Goal: Obtain resource: Download file/media

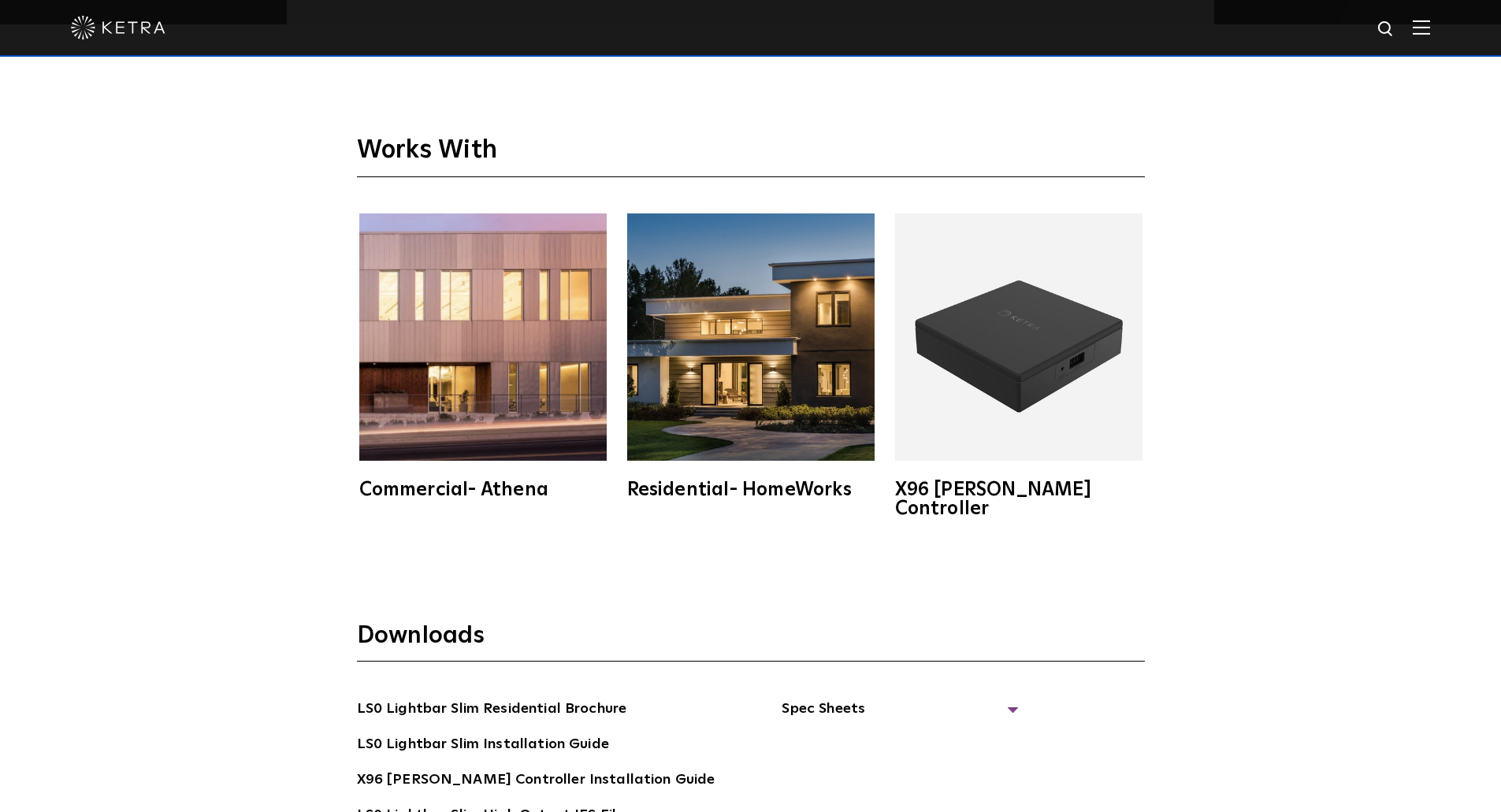
scroll to position [2993, 0]
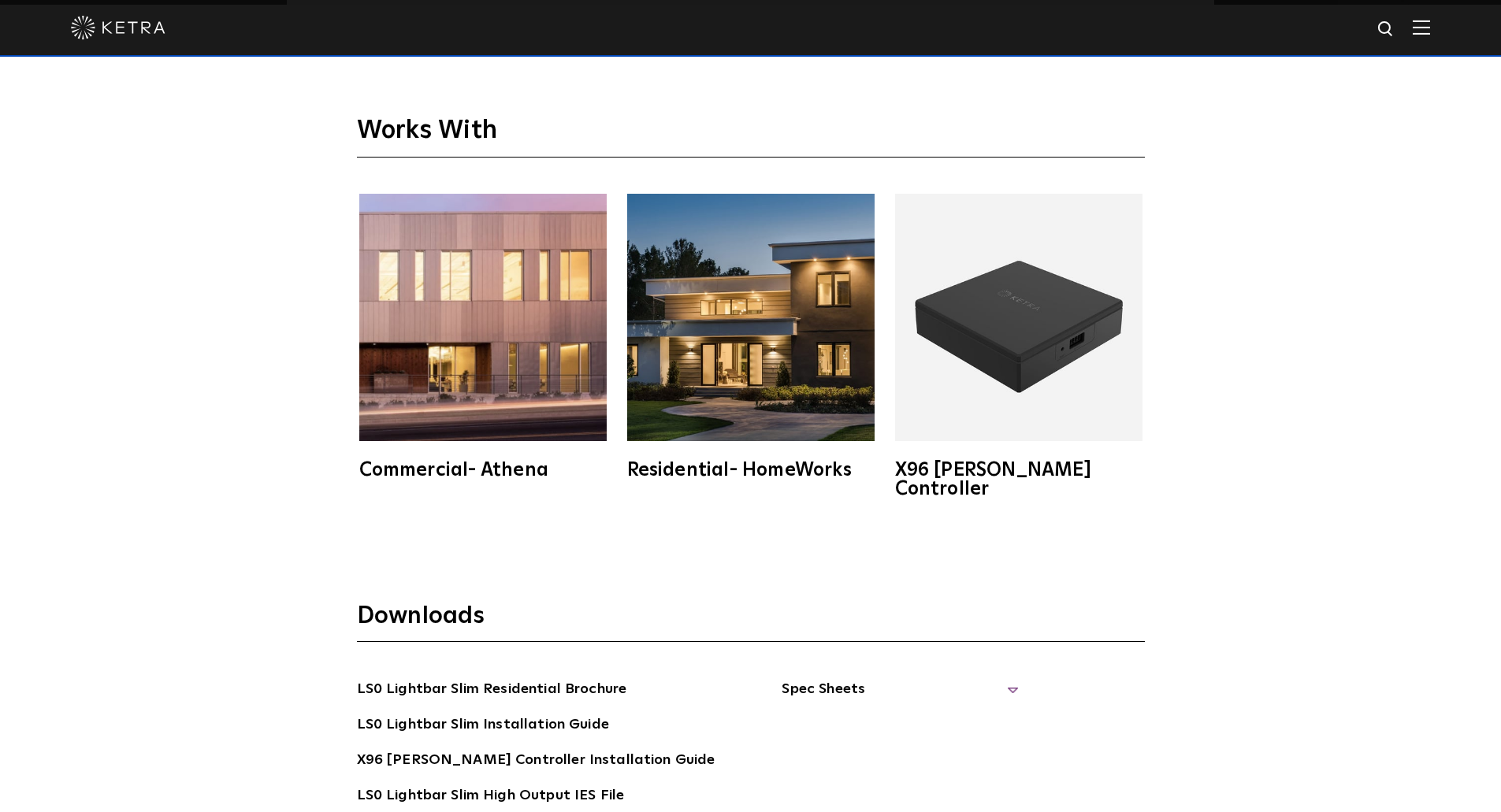
click at [785, 678] on span "Spec Sheets" at bounding box center [899, 695] width 236 height 35
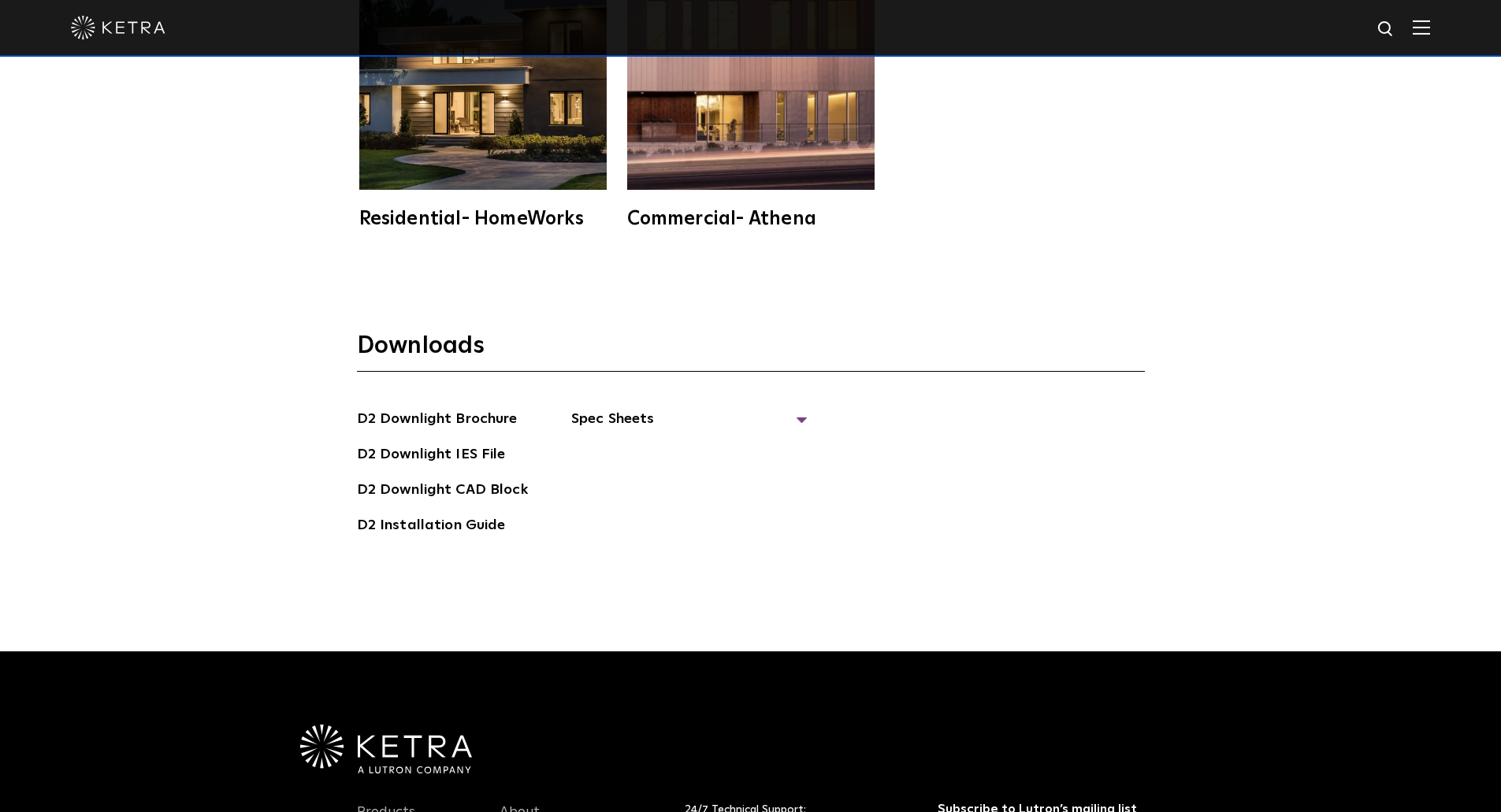
scroll to position [4726, 0]
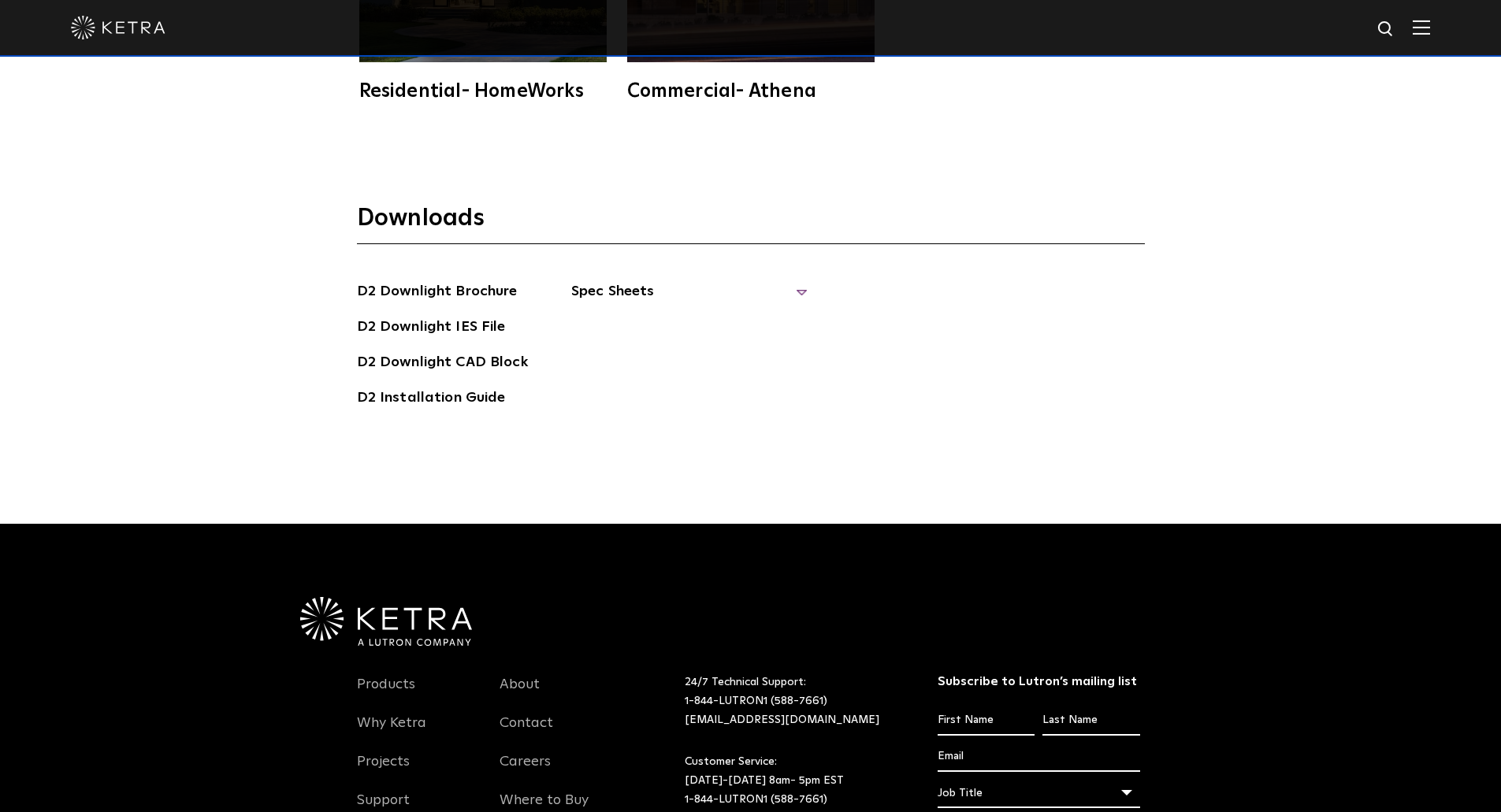
click at [645, 280] on span "Spec Sheets" at bounding box center [689, 298] width 236 height 35
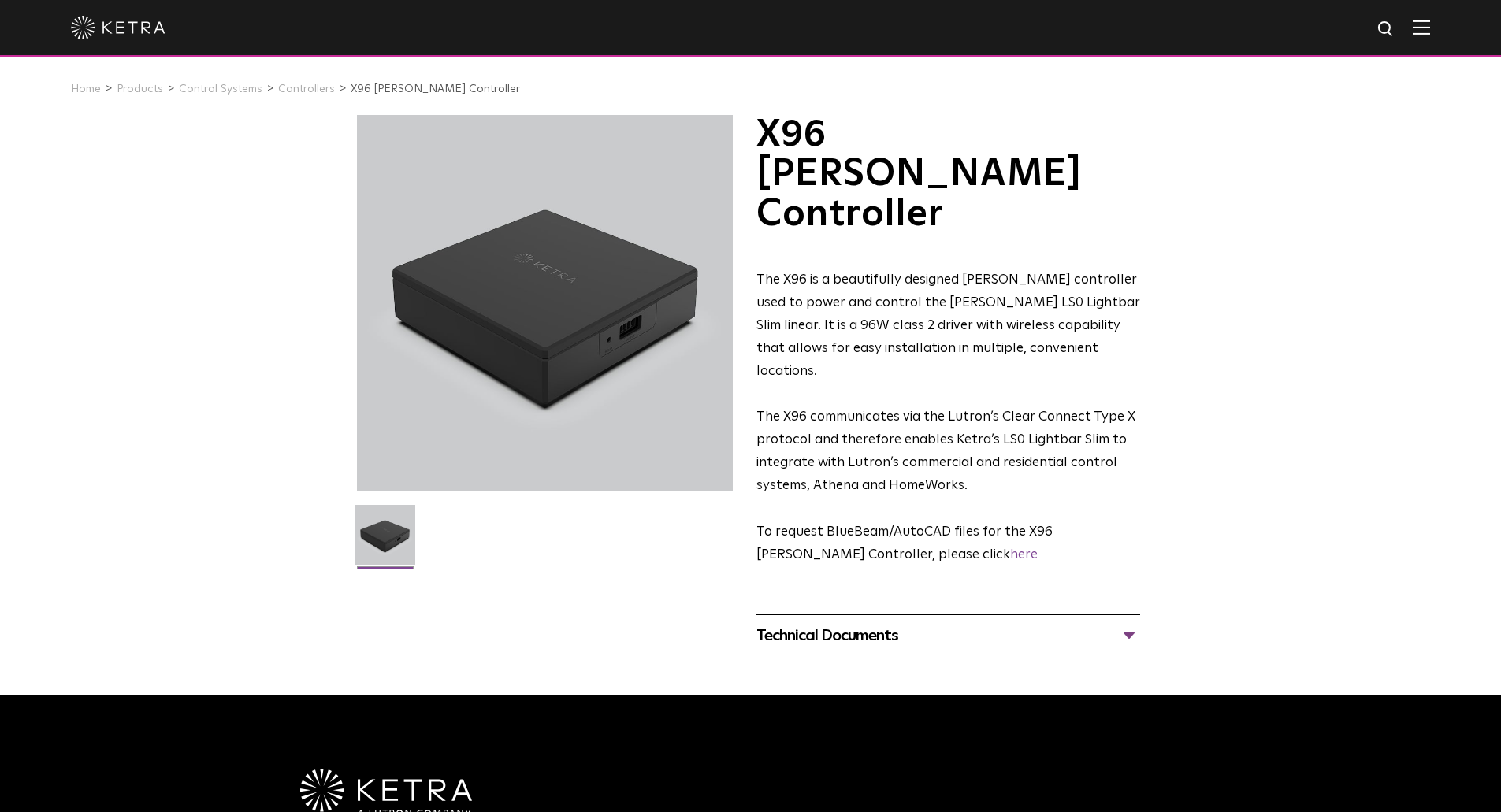
click at [809, 623] on div "Technical Documents" at bounding box center [948, 636] width 384 height 26
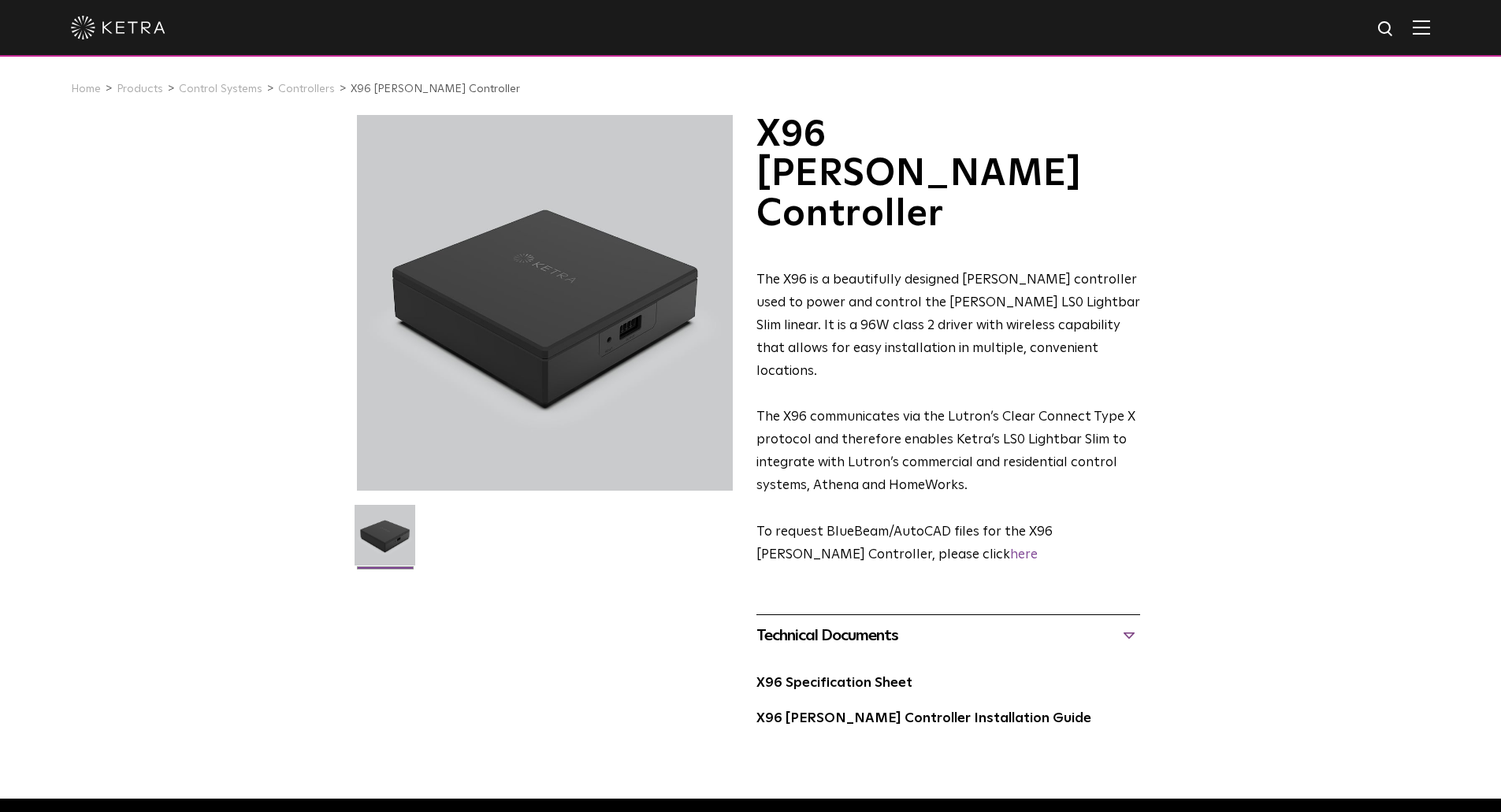
drag, startPoint x: 831, startPoint y: 577, endPoint x: 759, endPoint y: 471, distance: 128.1
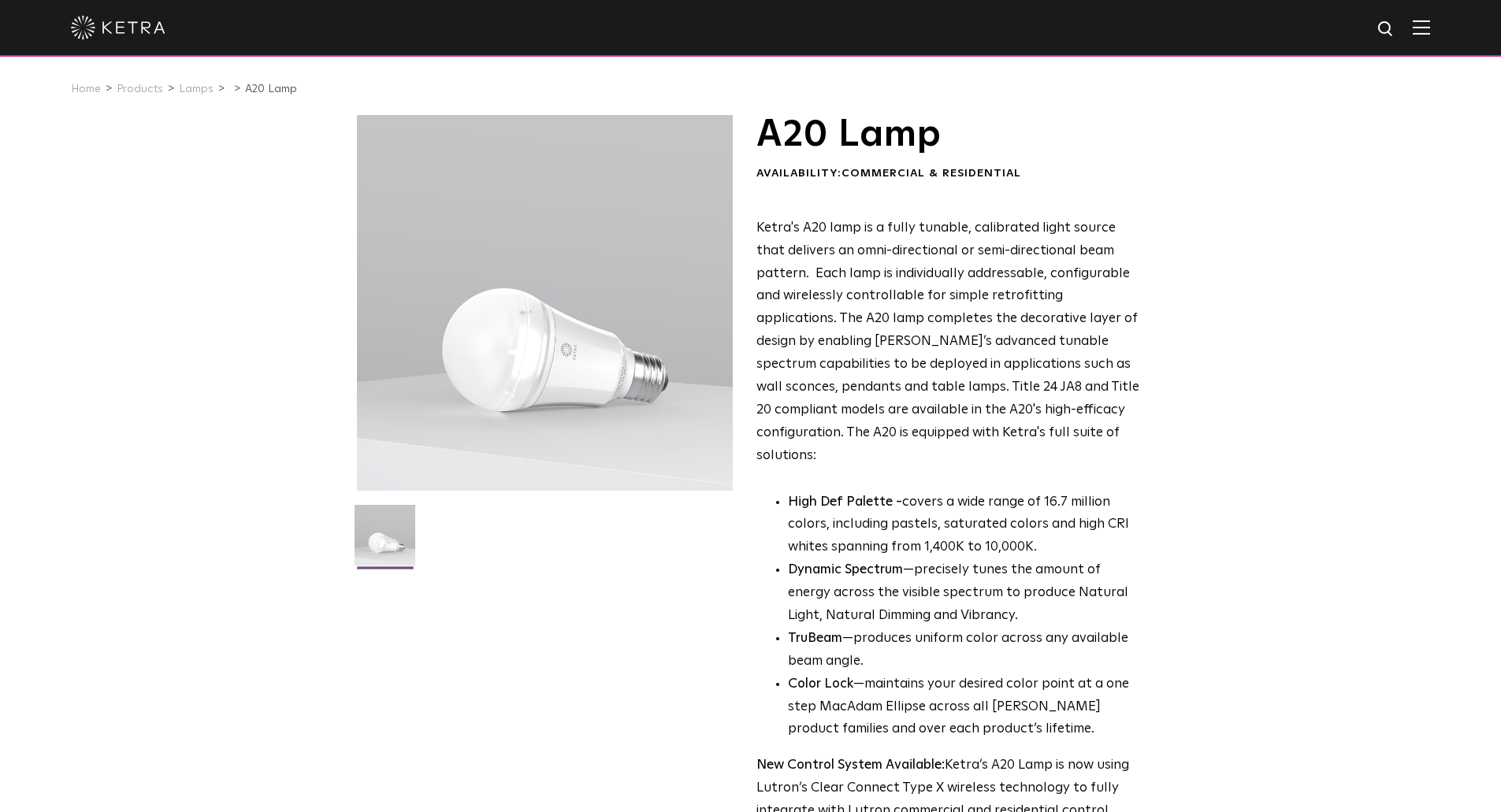
click at [1161, 327] on div "A20 Lamp Availability: Commercial & Residential Ketra's A20 lamp is a fully tun…" at bounding box center [750, 545] width 1501 height 861
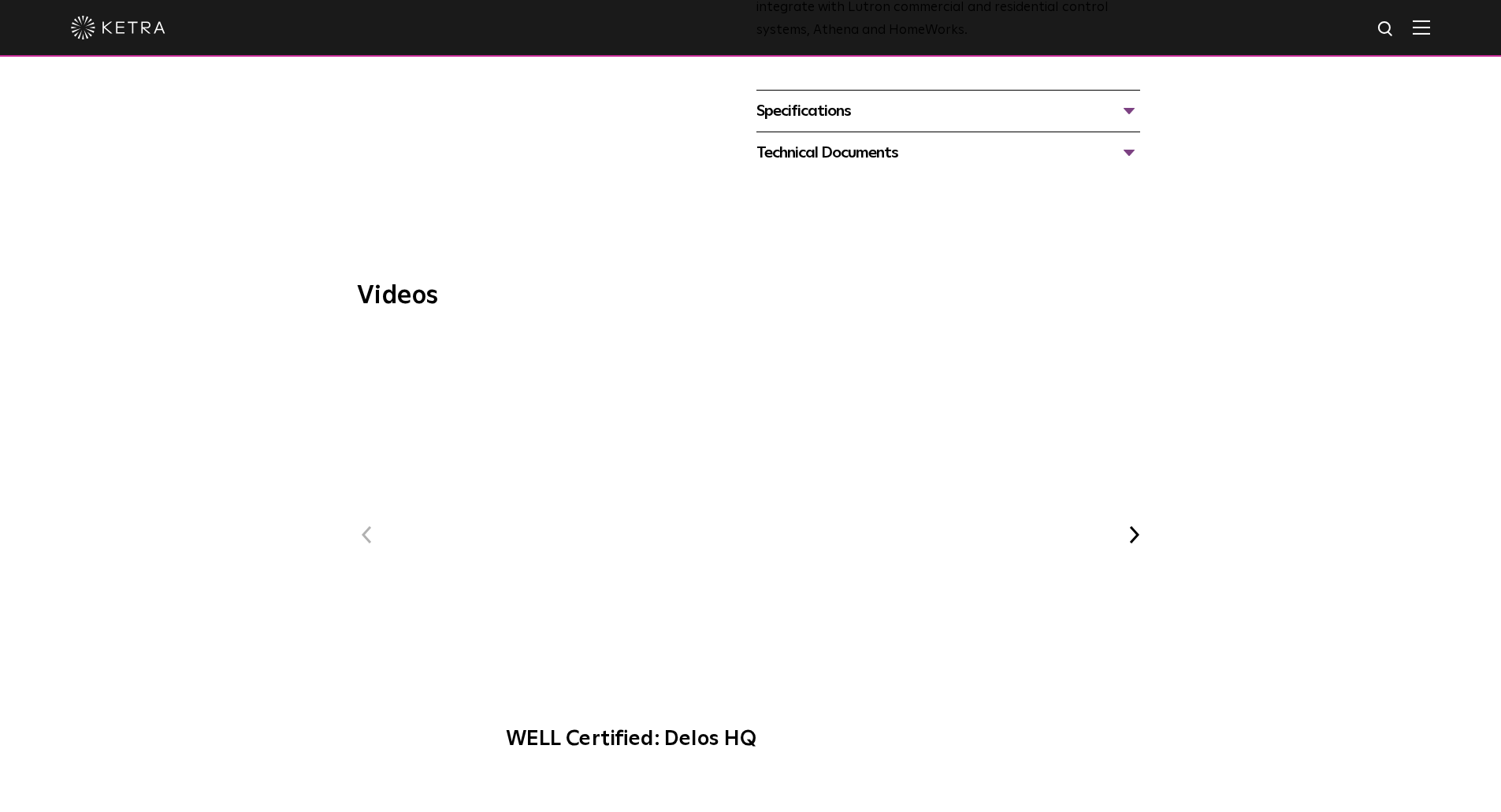
scroll to position [551, 0]
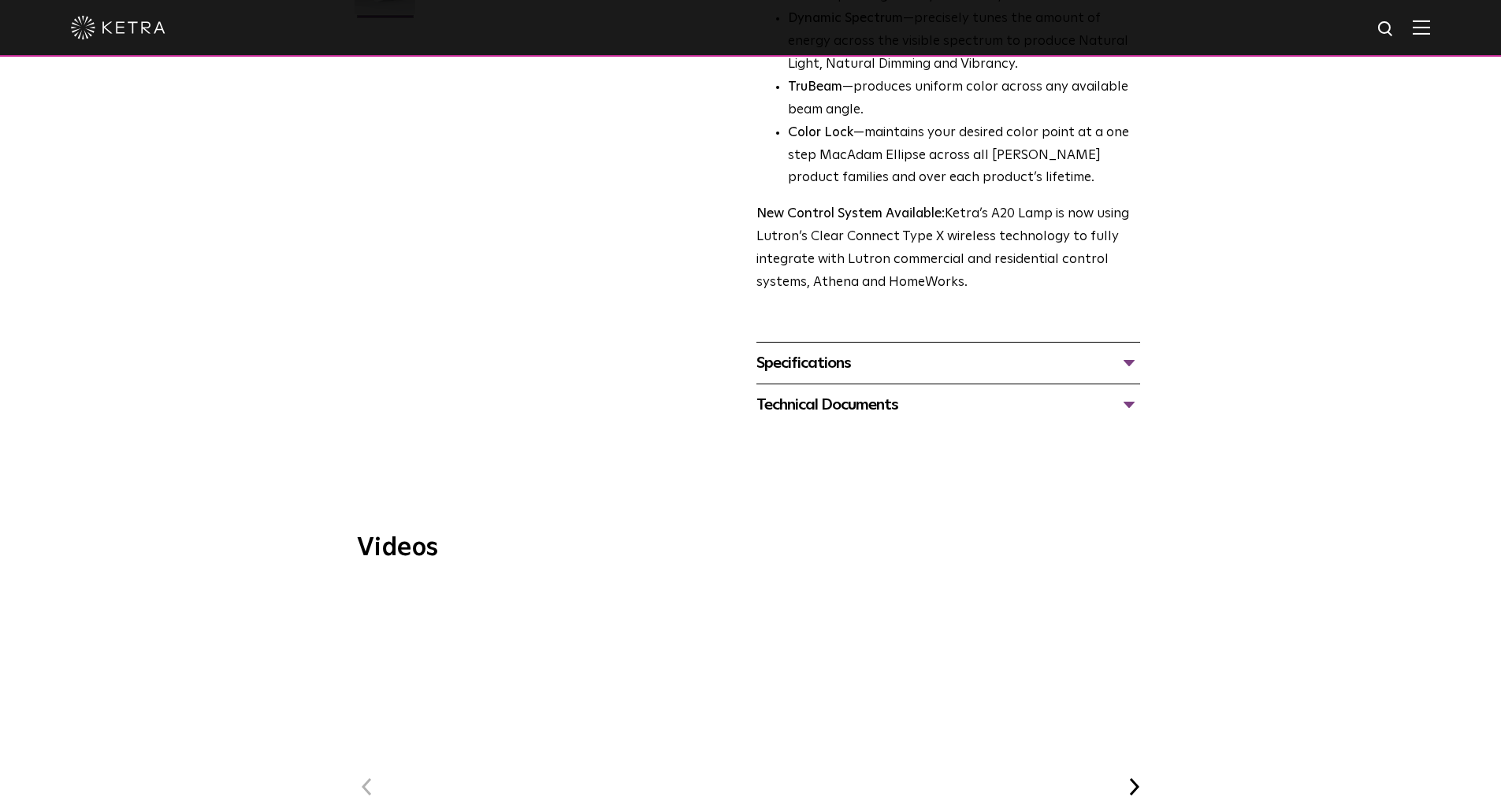
click at [974, 351] on div "Specifications" at bounding box center [948, 363] width 384 height 26
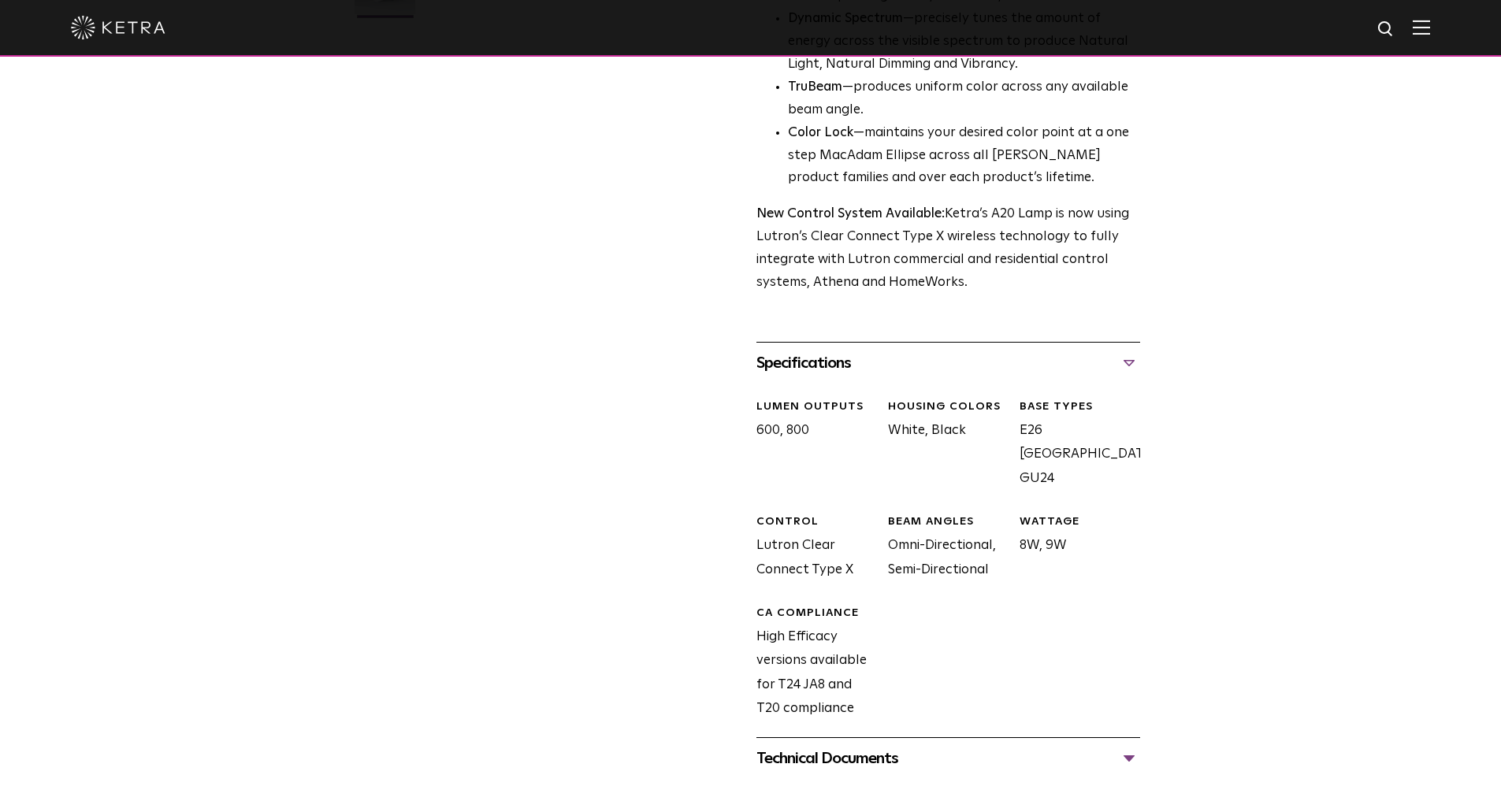
click at [835, 747] on div "Technical Documents" at bounding box center [948, 758] width 384 height 26
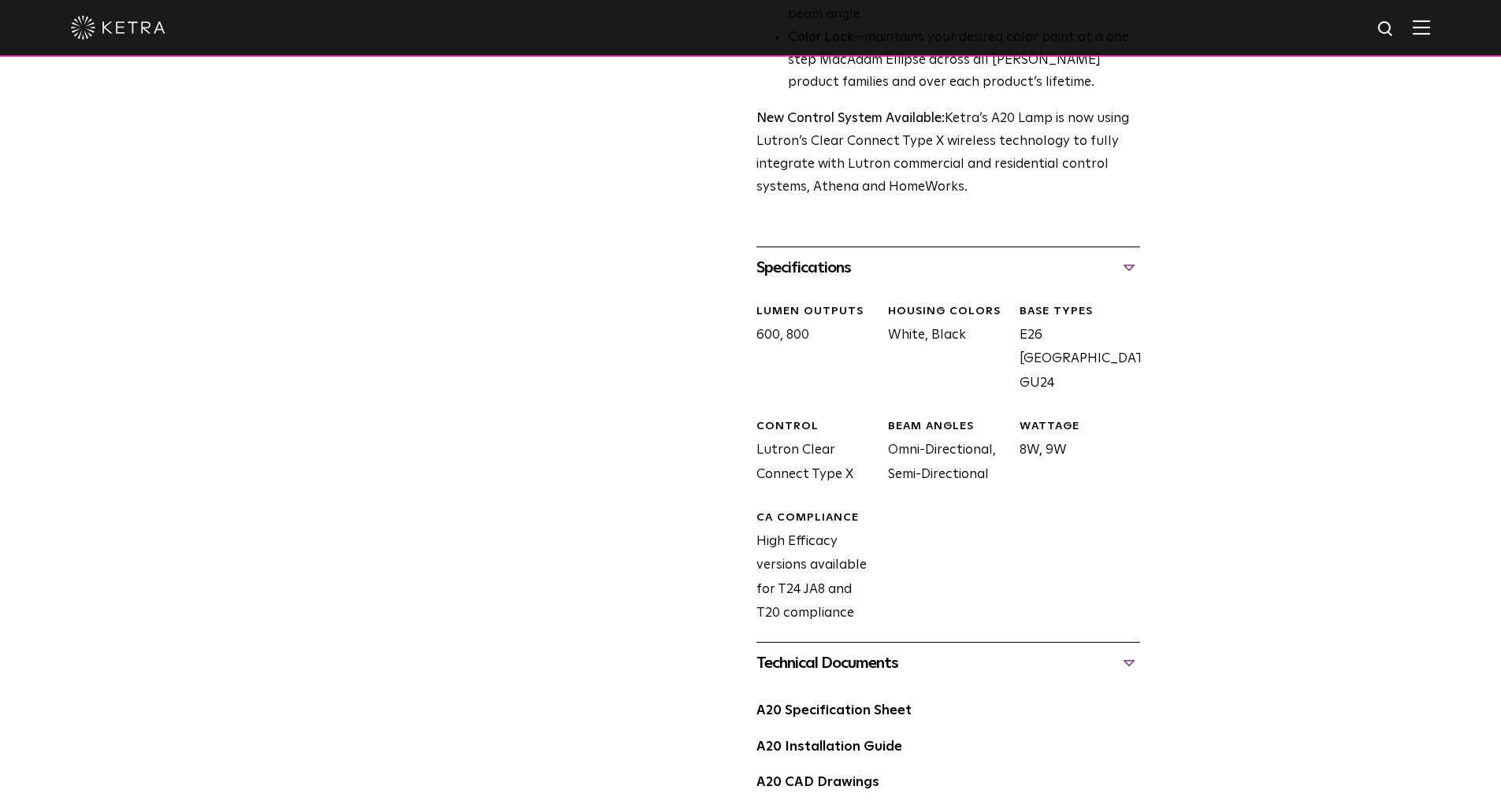
scroll to position [787, 0]
